Goal: Navigation & Orientation: Find specific page/section

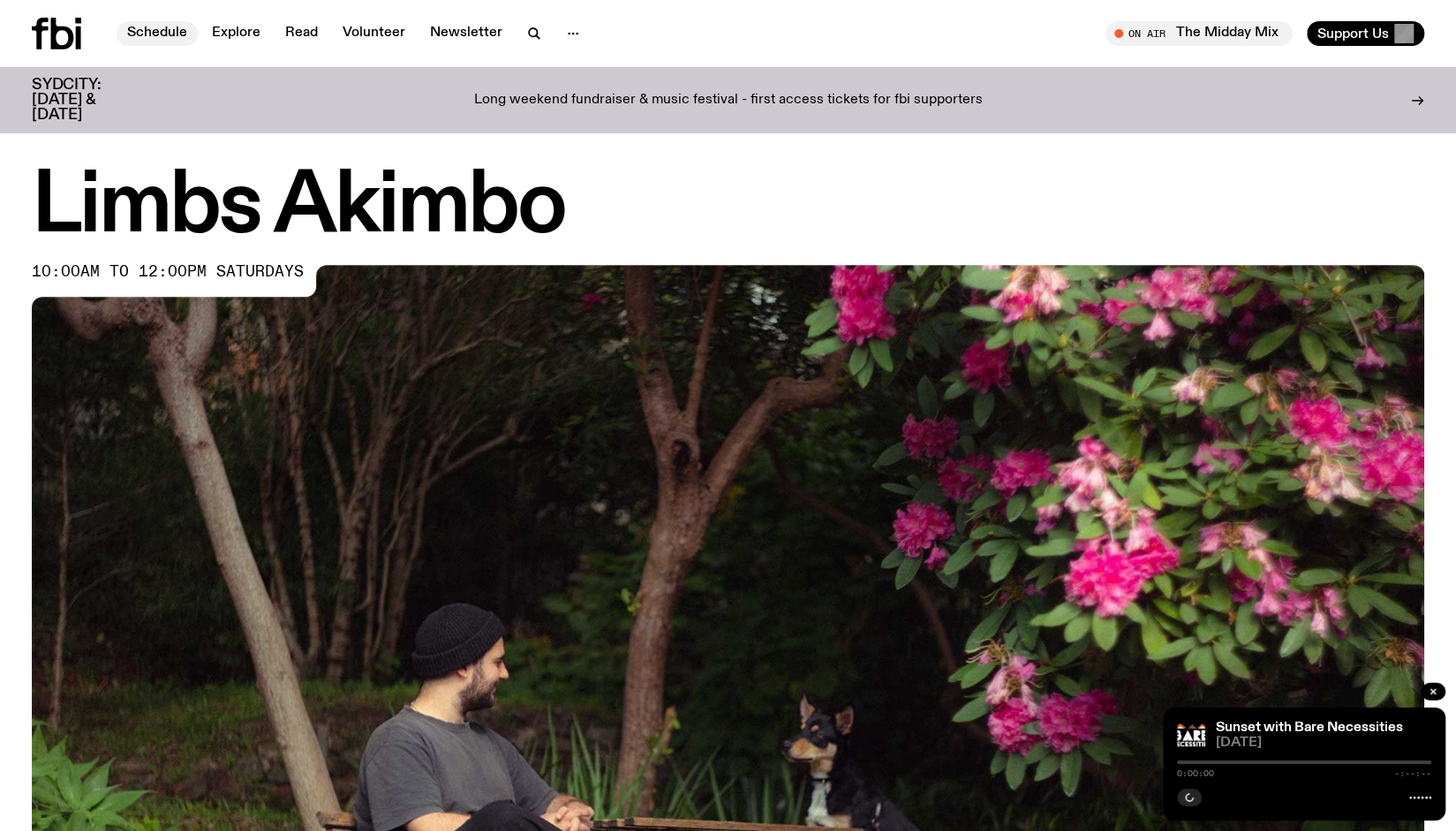
click at [148, 24] on link "Schedule" at bounding box center [157, 34] width 81 height 24
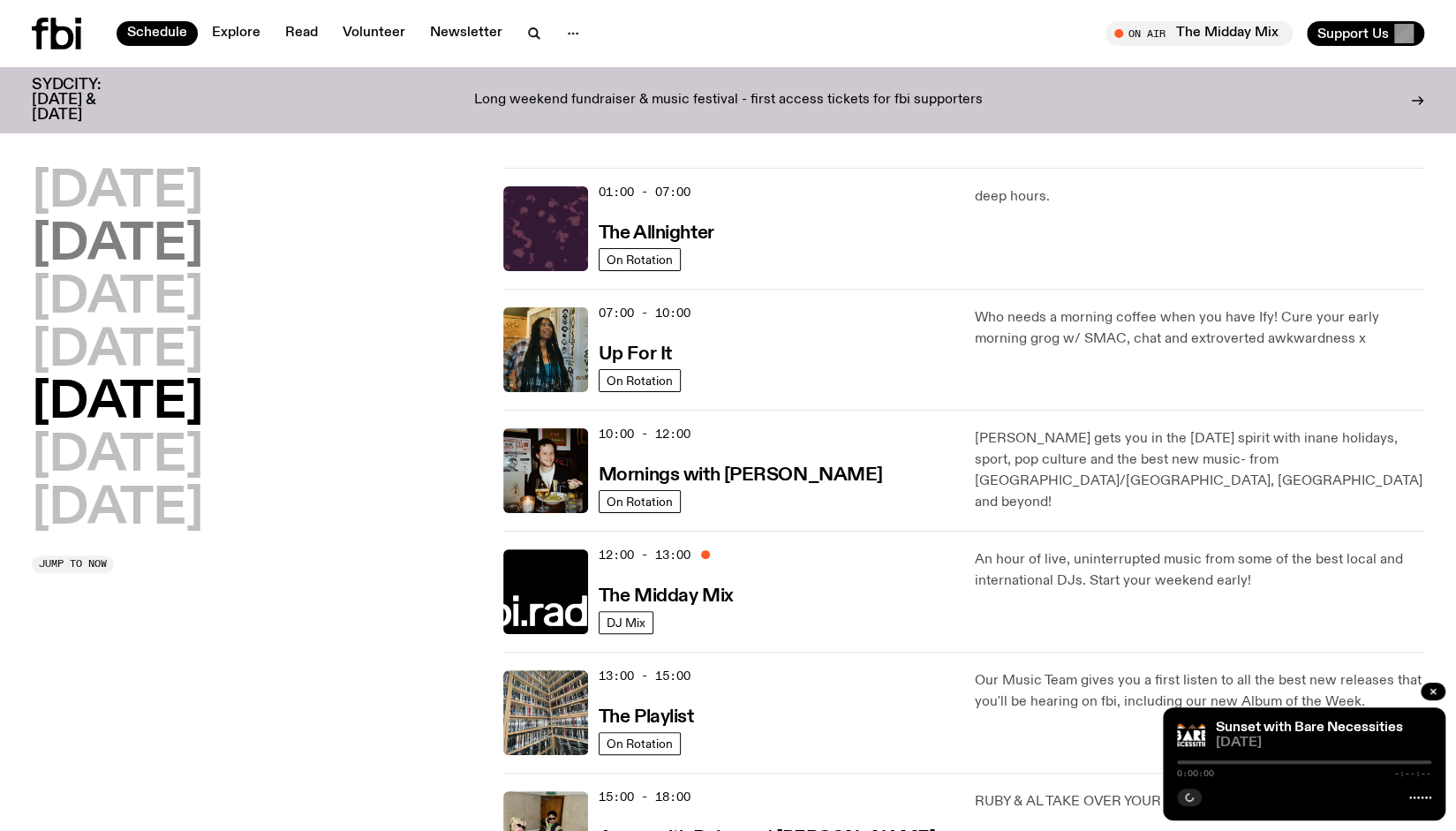
click at [165, 239] on h2 "[DATE]" at bounding box center [117, 245] width 171 height 50
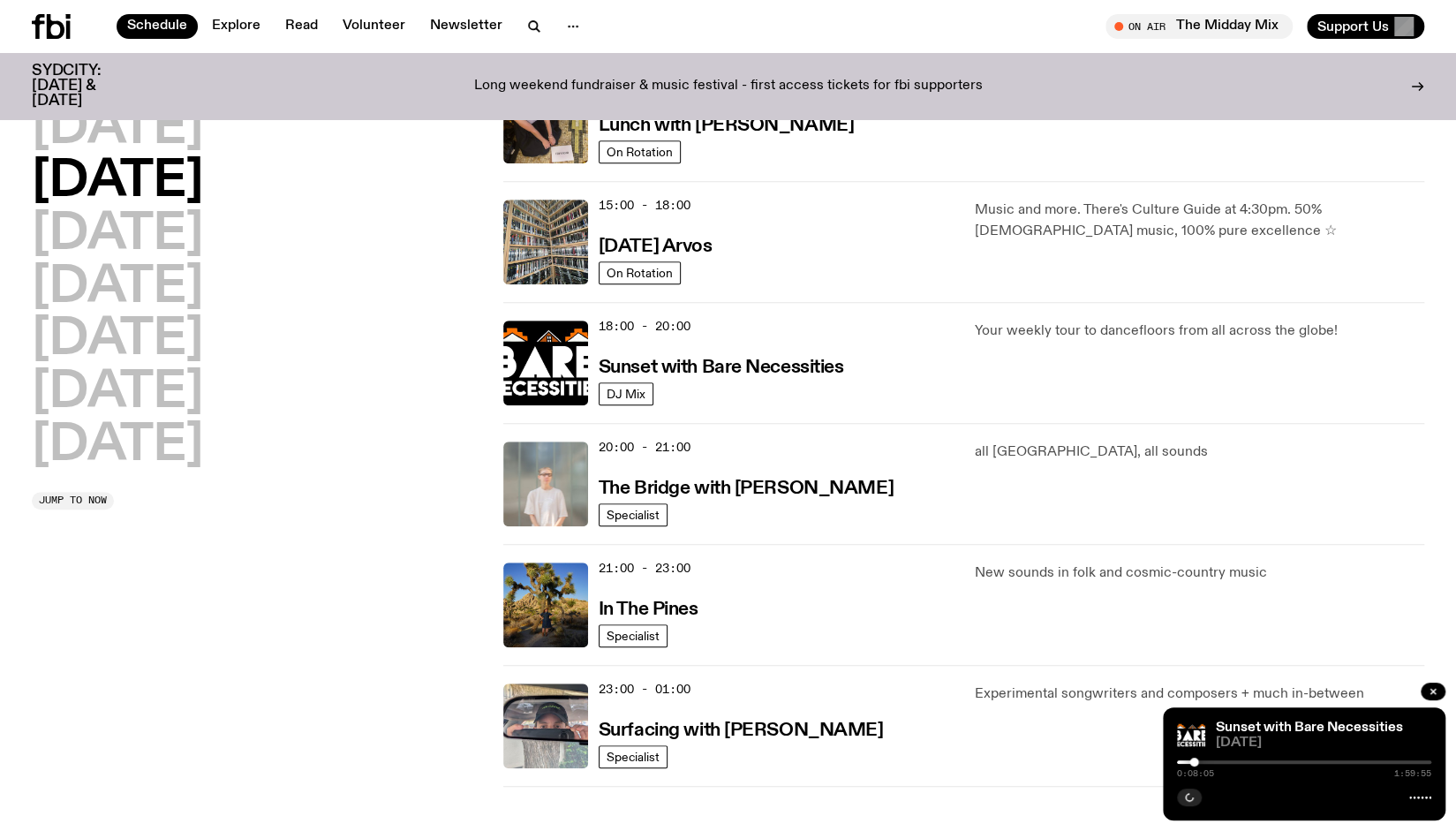
scroll to position [580, 0]
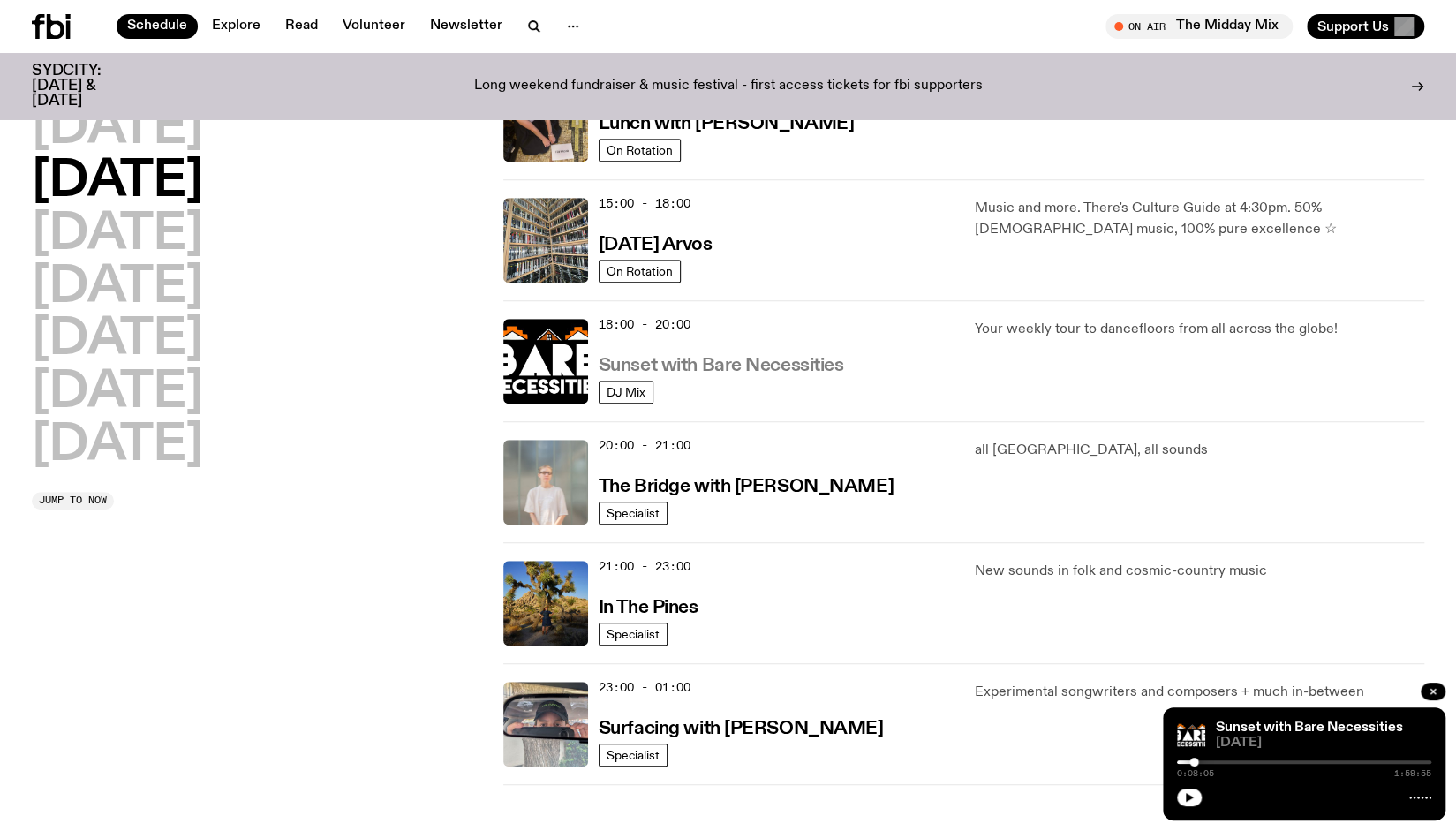
click at [710, 363] on h3 "Sunset with Bare Necessities" at bounding box center [721, 366] width 246 height 19
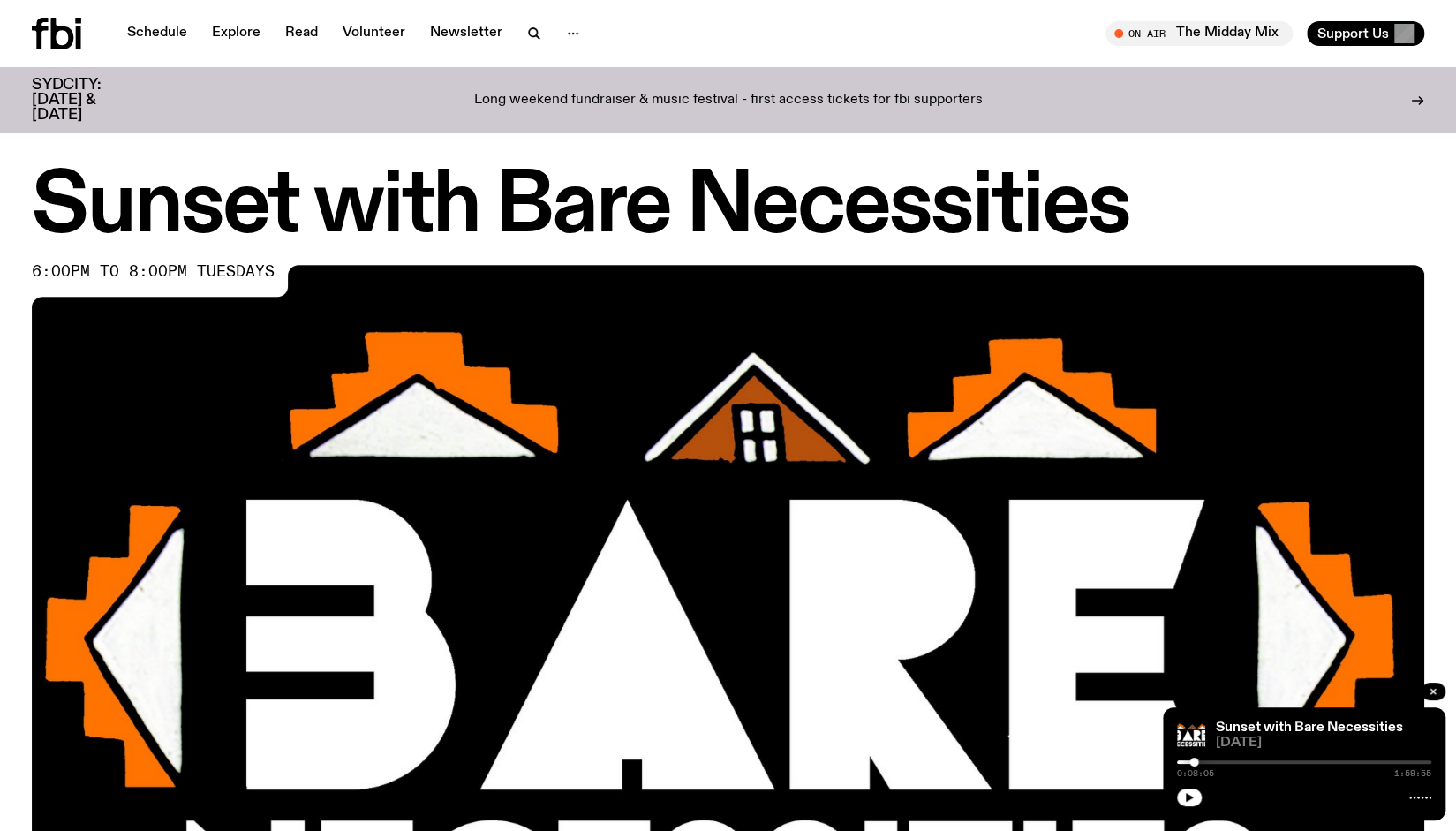
click at [1181, 787] on div at bounding box center [1304, 795] width 254 height 21
click at [1191, 800] on icon "button" at bounding box center [1189, 796] width 10 height 10
